Goal: Information Seeking & Learning: Understand process/instructions

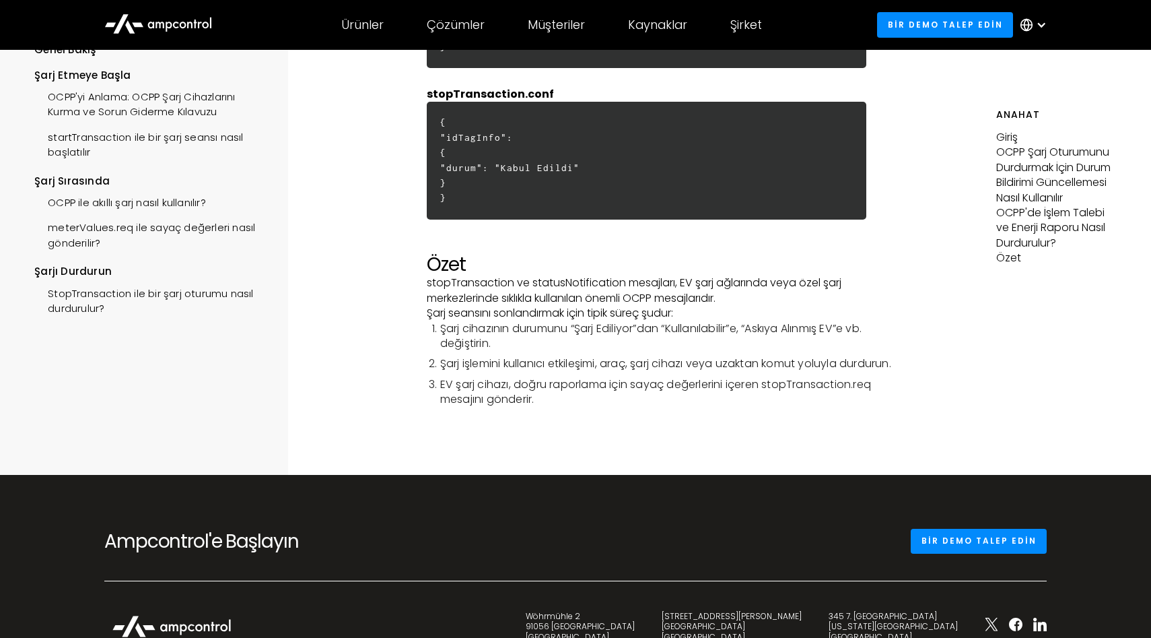
scroll to position [3703, 0]
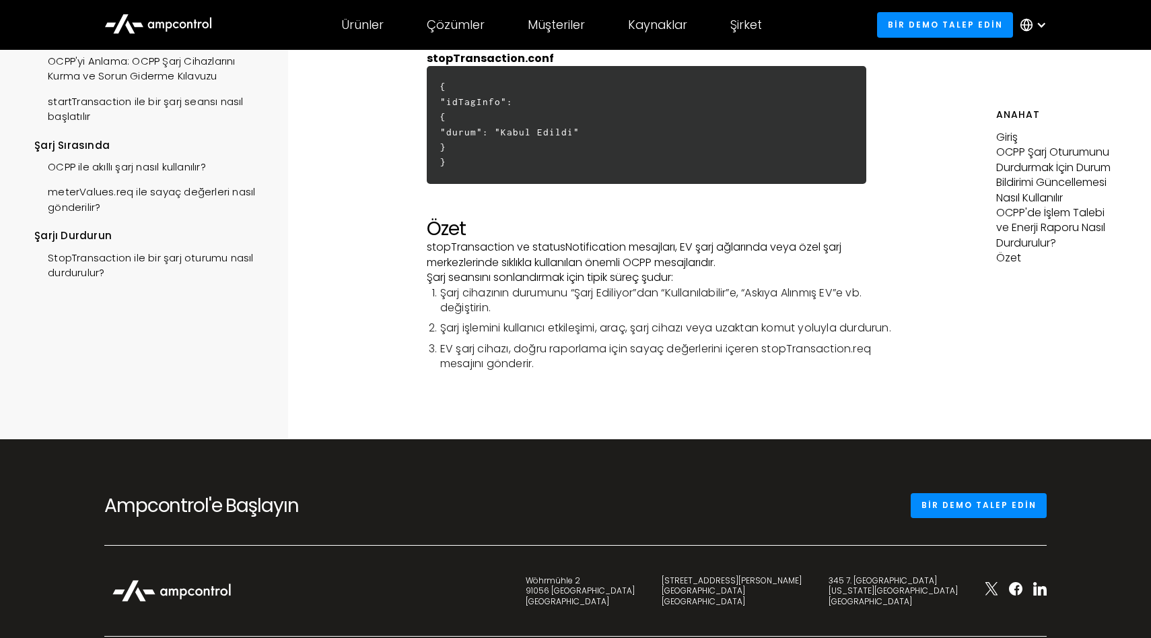
click at [830, 263] on font "stopTransaction ve statusNotification mesajları, EV şarj ağlarında veya özel şa…" at bounding box center [634, 254] width 415 height 30
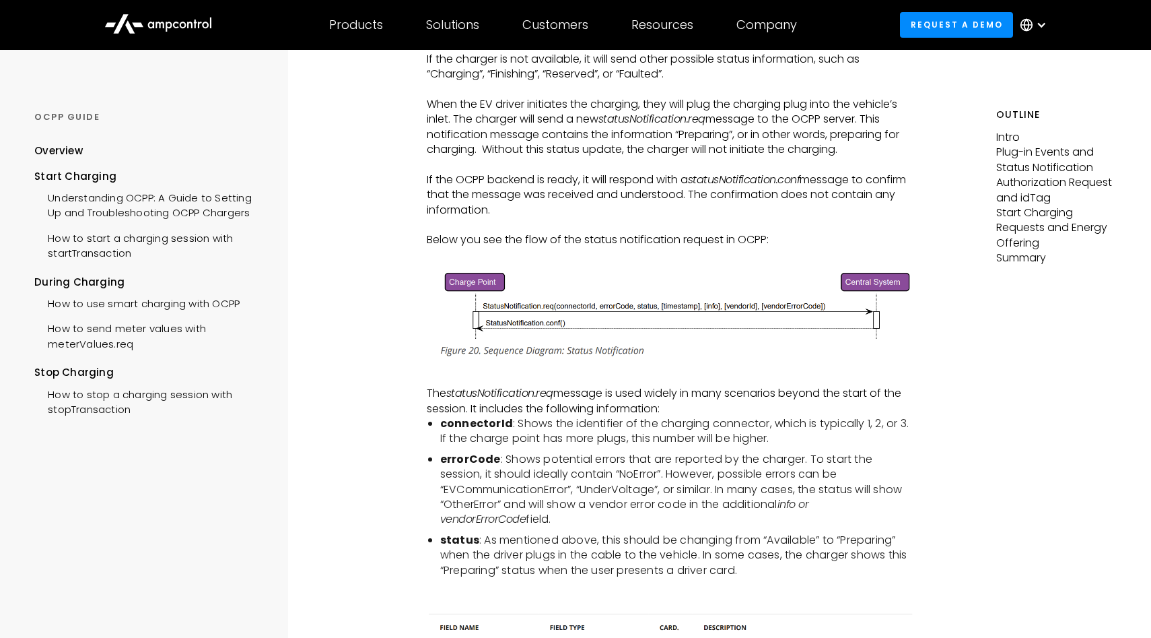
scroll to position [559, 0]
